Goal: Task Accomplishment & Management: Manage account settings

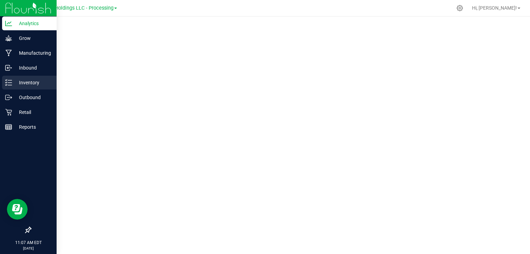
click at [14, 90] on link "Inventory" at bounding box center [28, 83] width 57 height 15
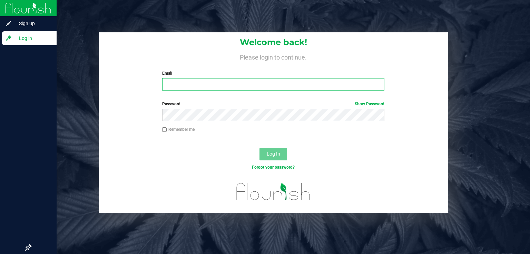
click at [196, 88] on input "Email" at bounding box center [273, 84] width 222 height 12
type input "[EMAIL_ADDRESS][DOMAIN_NAME]"
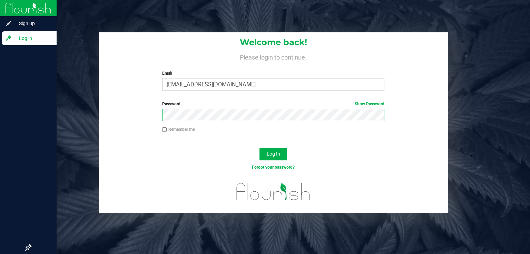
click at [259, 148] on button "Log In" at bounding box center [273, 154] width 28 height 12
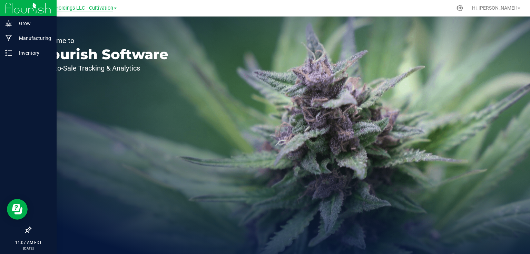
click at [90, 7] on span "Riviera Creek Holdings LLC - Cultivation" at bounding box center [68, 8] width 89 height 6
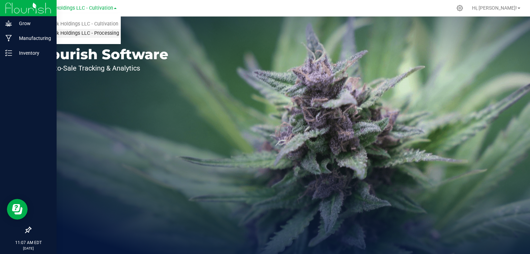
click at [91, 33] on link "Riviera Creek Holdings LLC - Processing" at bounding box center [70, 33] width 101 height 9
